Goal: Check status: Check status

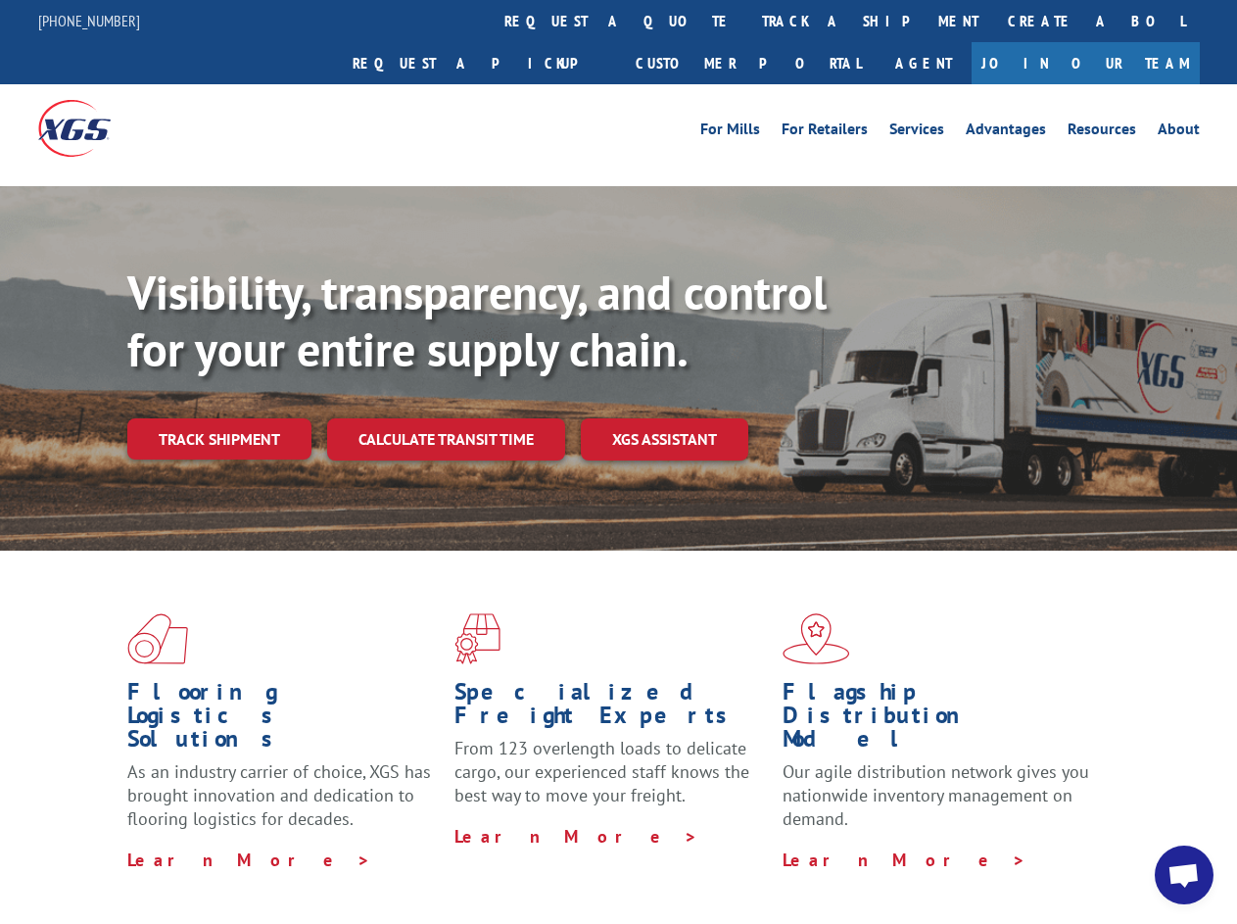
click at [618, 461] on div "Visibility, transparency, and control for your entire supply chain. Track shipm…" at bounding box center [682, 401] width 1110 height 273
click at [748, 21] on link "track a shipment" at bounding box center [871, 21] width 246 height 42
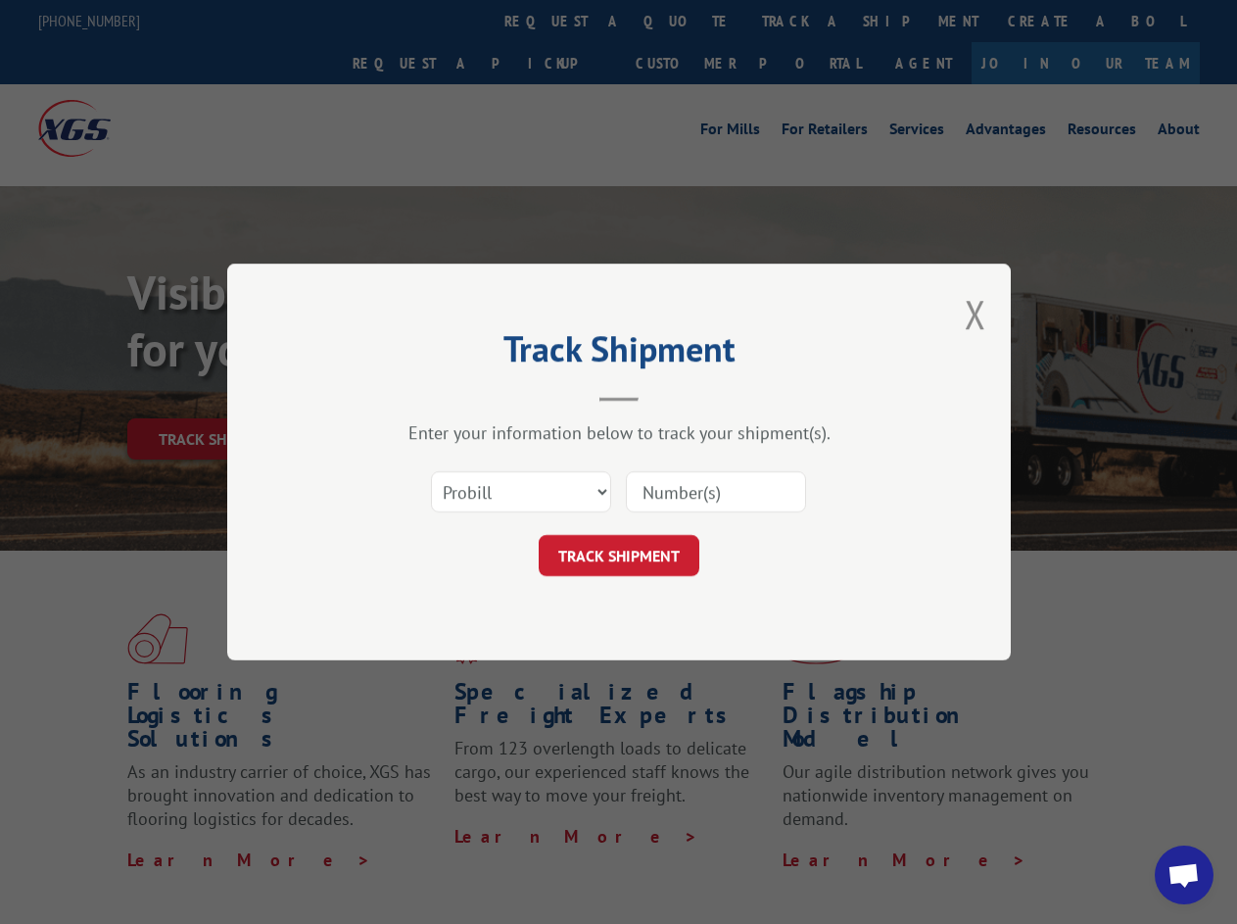
click at [684, 21] on div "Track Shipment Enter your information below to track your shipment(s). Select c…" at bounding box center [618, 462] width 1237 height 924
click at [806, 21] on div "Track Shipment Enter your information below to track your shipment(s). Select c…" at bounding box center [618, 462] width 1237 height 924
click at [218, 396] on div "Track Shipment Enter your information below to track your shipment(s). Select c…" at bounding box center [618, 462] width 1237 height 924
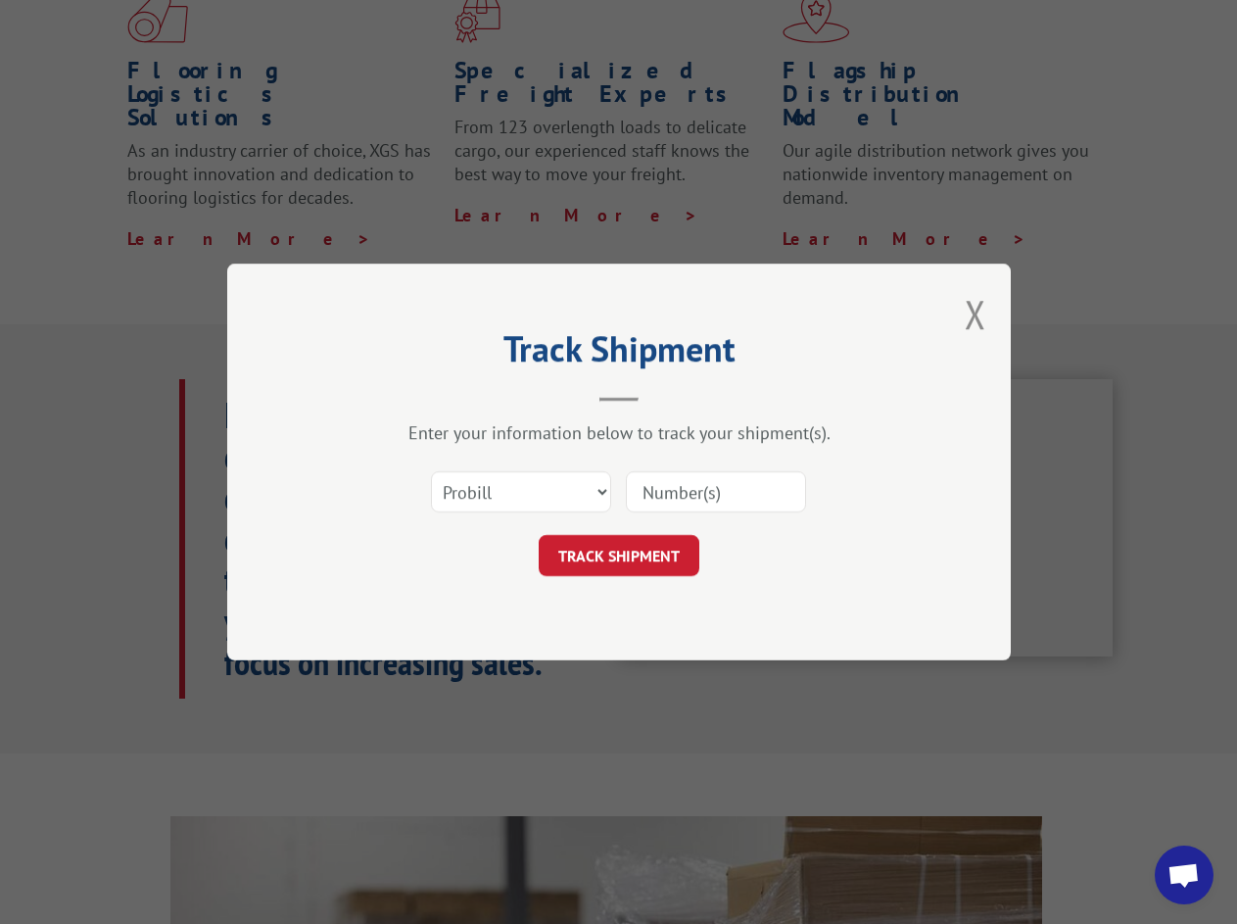
click at [445, 396] on header "Track Shipment" at bounding box center [619, 368] width 588 height 67
click at [665, 396] on header "Track Shipment" at bounding box center [619, 368] width 588 height 67
click at [1185, 875] on span "Open chat" at bounding box center [1184, 876] width 32 height 27
